Goal: Task Accomplishment & Management: Use online tool/utility

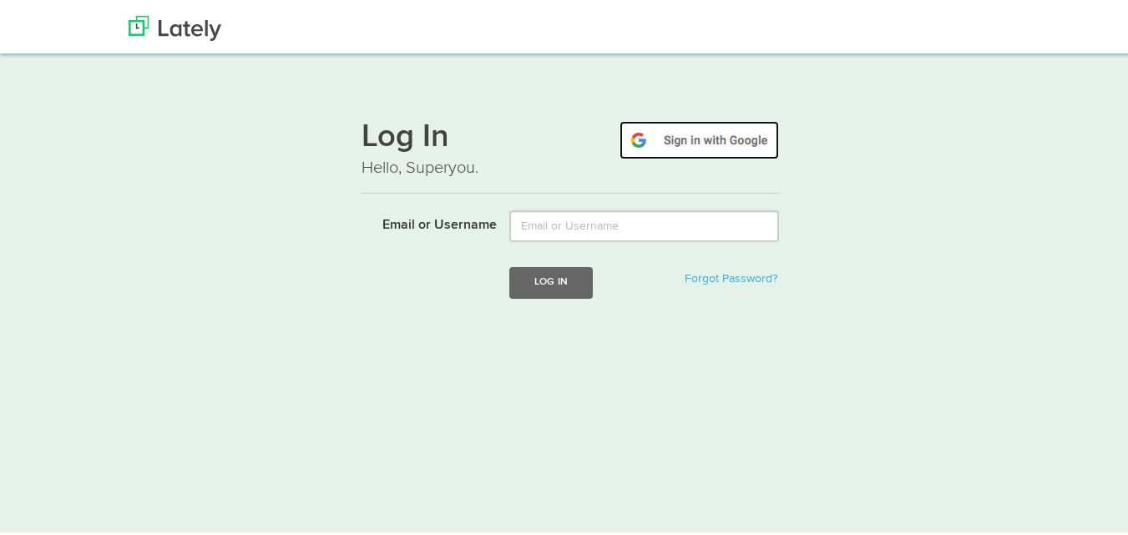
click at [668, 129] on img at bounding box center [698, 137] width 159 height 38
click at [649, 139] on img at bounding box center [698, 137] width 159 height 38
click at [639, 140] on img at bounding box center [698, 137] width 159 height 38
click at [749, 137] on img at bounding box center [698, 137] width 159 height 38
